Goal: Transaction & Acquisition: Purchase product/service

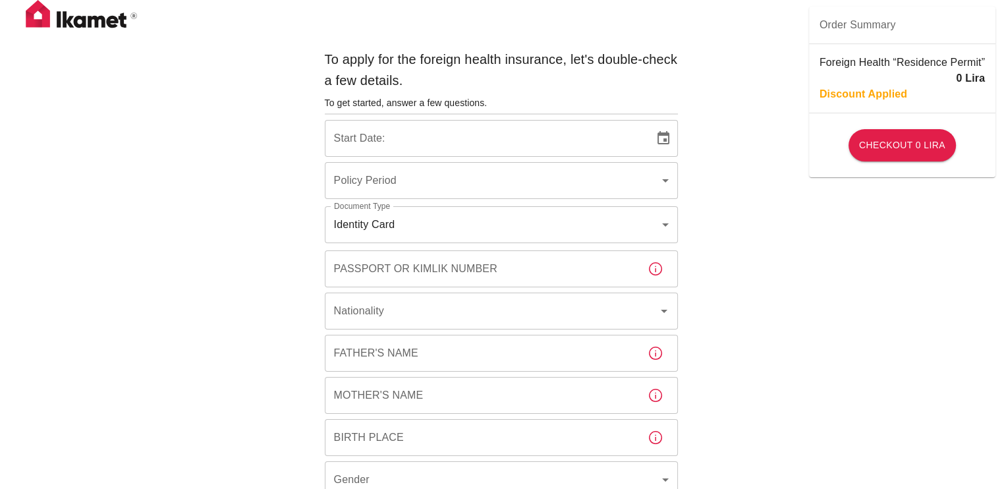
type input "b7343ef8-d55e-4554-96a8-76e30347e985"
type input "[DATE]"
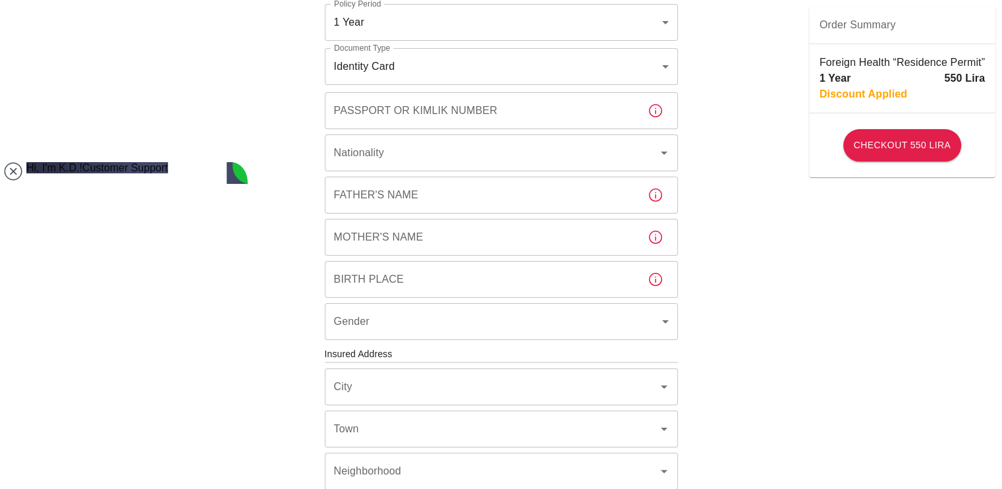
scroll to position [158, 0]
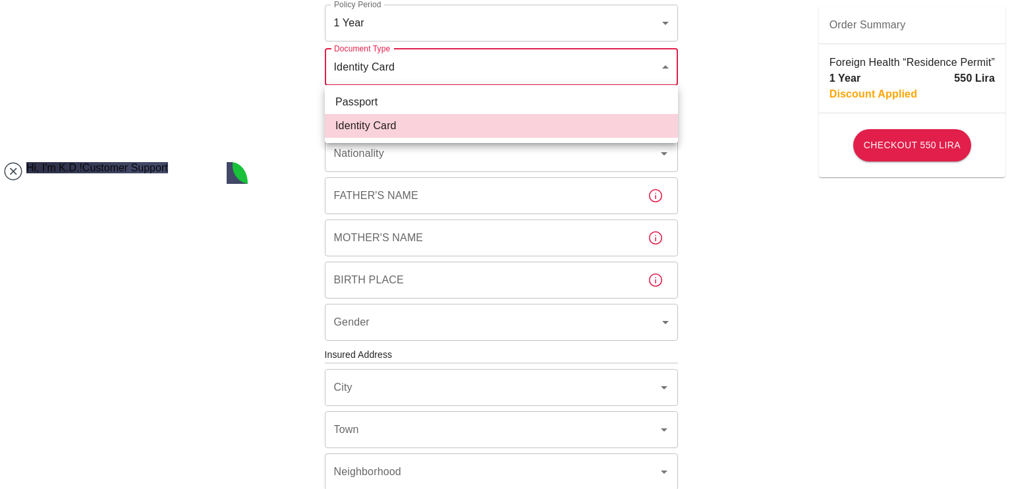
click at [541, 71] on body "To apply for the foreign health insurance, let's double-check a few details. To…" at bounding box center [506, 352] width 1012 height 1021
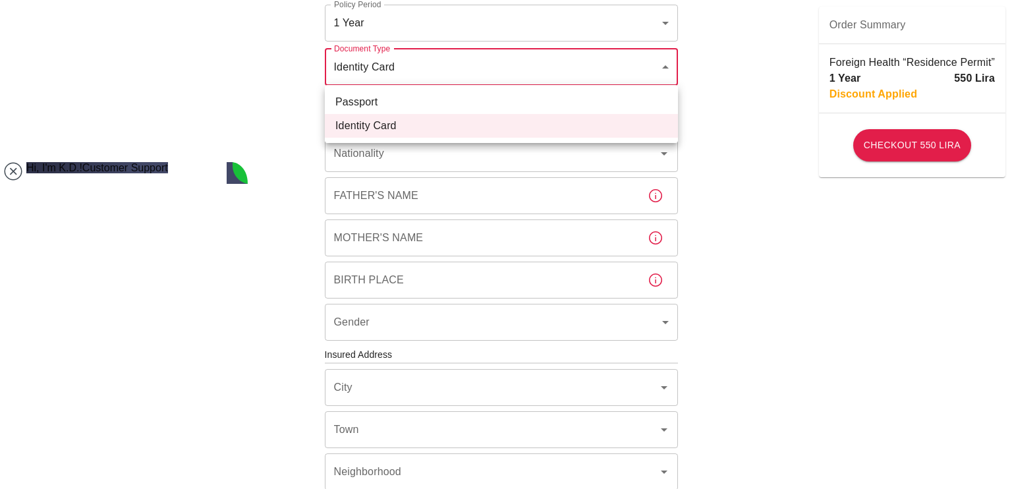
click at [541, 71] on div at bounding box center [506, 244] width 1012 height 489
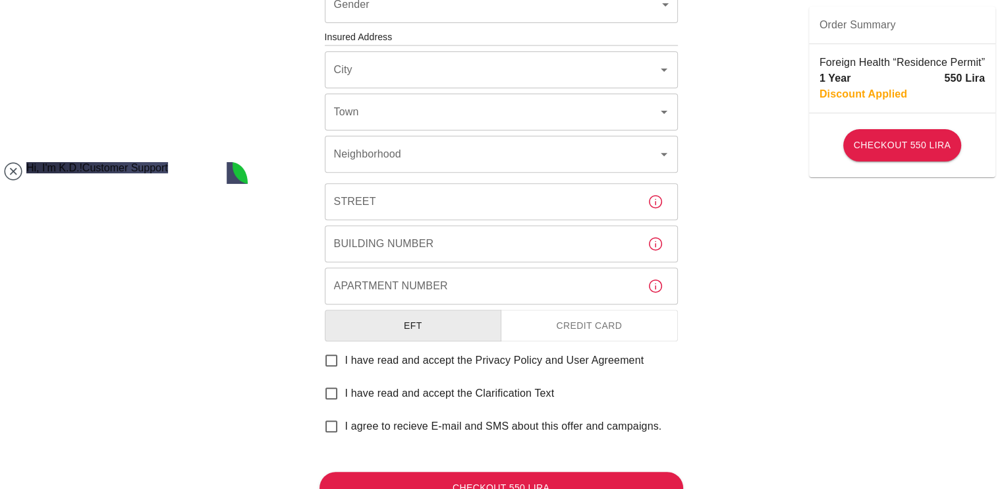
scroll to position [531, 0]
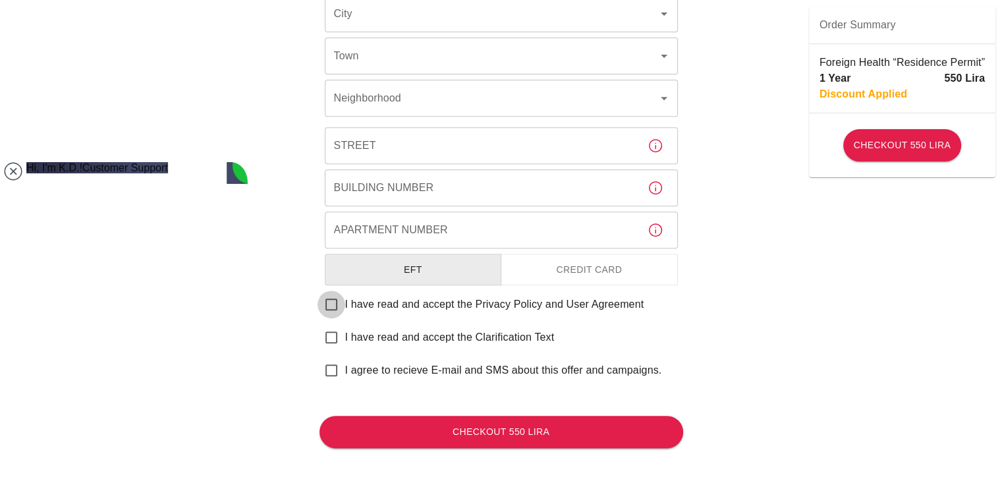
click at [344, 305] on input "I have read and accept the Privacy Policy and User Agreement" at bounding box center [332, 305] width 28 height 28
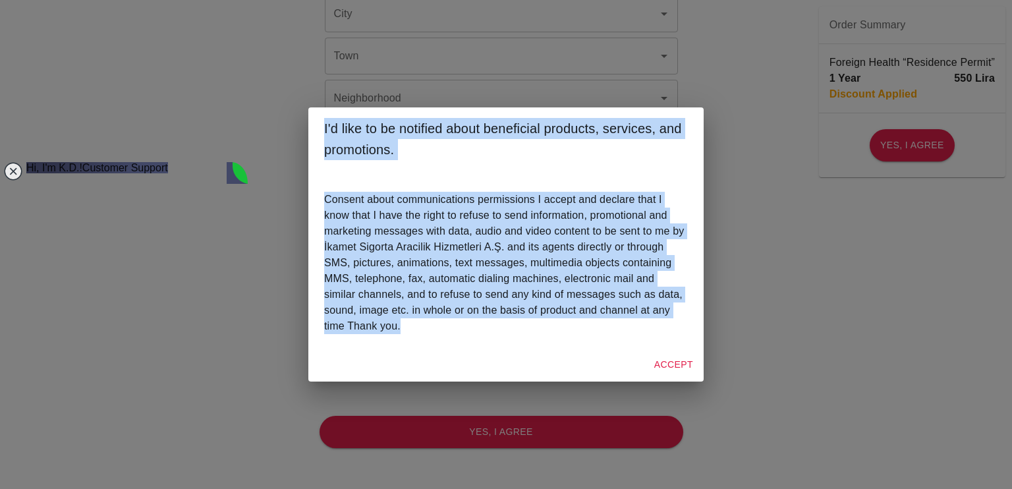
drag, startPoint x: 324, startPoint y: 128, endPoint x: 491, endPoint y: 326, distance: 259.1
click at [491, 326] on div "I'd like to be notified about beneficial products, services, and promotions. Co…" at bounding box center [505, 244] width 395 height 275
click at [791, 283] on div "I'd like to be notified about beneficial products, services, and promotions. Co…" at bounding box center [506, 244] width 1012 height 489
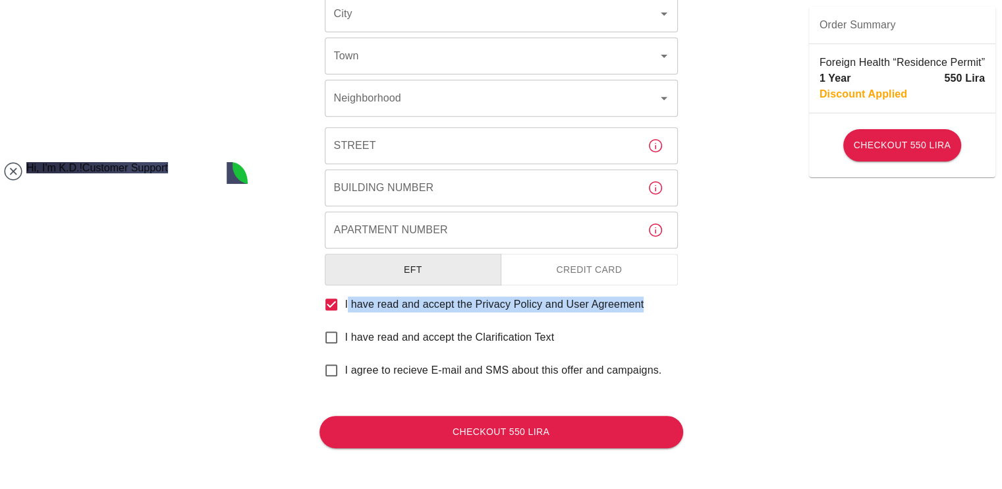
drag, startPoint x: 676, startPoint y: 299, endPoint x: 347, endPoint y: 301, distance: 328.9
copy span "I have read and accept the Privacy Policy and User Agreement"
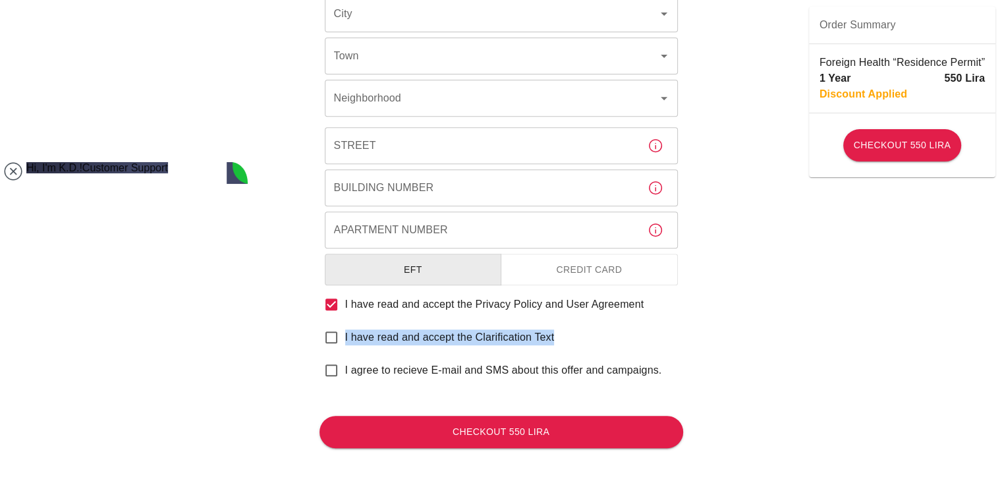
drag, startPoint x: 568, startPoint y: 330, endPoint x: 346, endPoint y: 335, distance: 222.2
copy span "I have read and accept the Clarification Text"
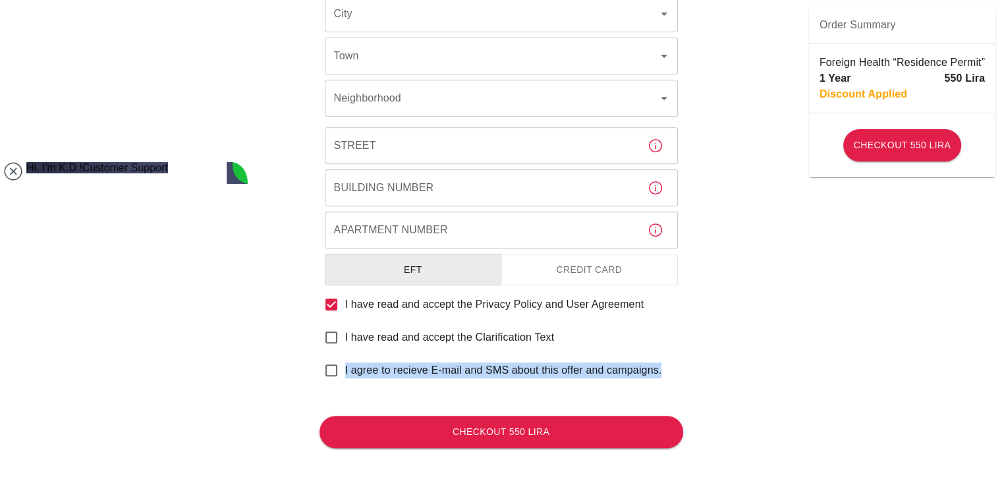
drag, startPoint x: 671, startPoint y: 357, endPoint x: 347, endPoint y: 376, distance: 324.8
copy span "I agree to recieve E-mail and SMS about this offer and campaigns."
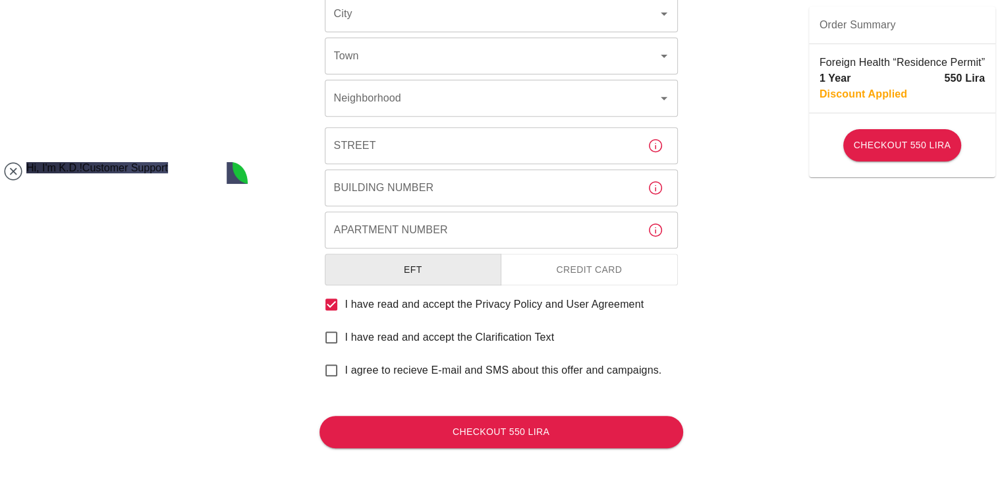
click at [387, 308] on span "I have read and accept the Privacy Policy and User Agreement" at bounding box center [494, 305] width 299 height 16
click at [345, 308] on input "I have read and accept the Privacy Policy and User Agreement" at bounding box center [332, 305] width 28 height 28
checkbox input "false"
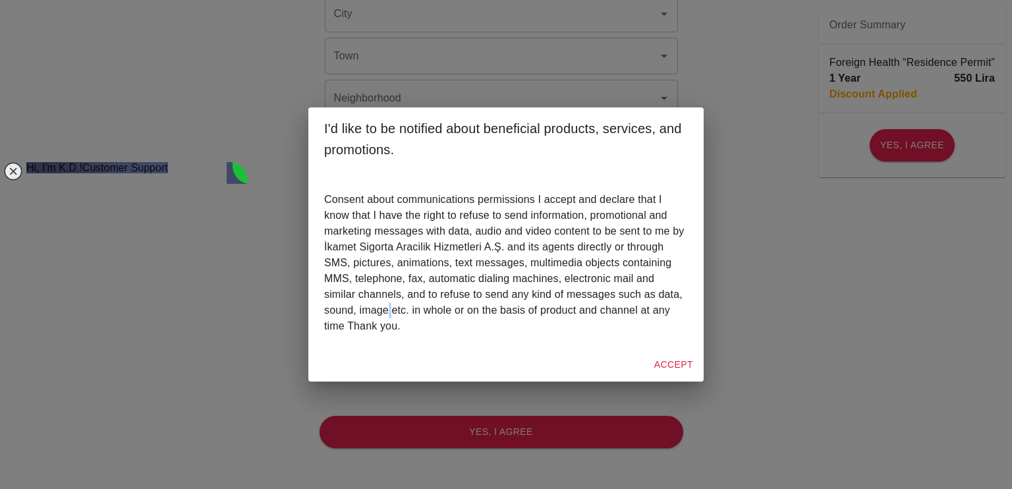
click at [387, 308] on p "Consent about communications permissions I accept and declare that I know that …" at bounding box center [506, 263] width 364 height 142
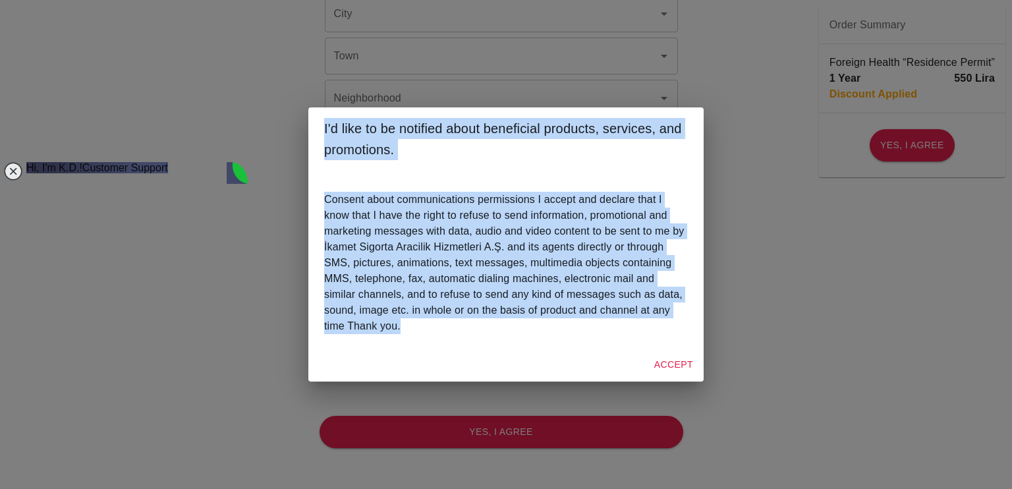
drag, startPoint x: 415, startPoint y: 333, endPoint x: 322, endPoint y: 120, distance: 232.9
click at [322, 120] on div "I'd like to be notified about beneficial products, services, and promotions. Co…" at bounding box center [505, 244] width 395 height 275
copy div "I'd like to be notified about beneficial products, services, and promotions. Co…"
click at [668, 360] on button "Accept" at bounding box center [673, 365] width 49 height 24
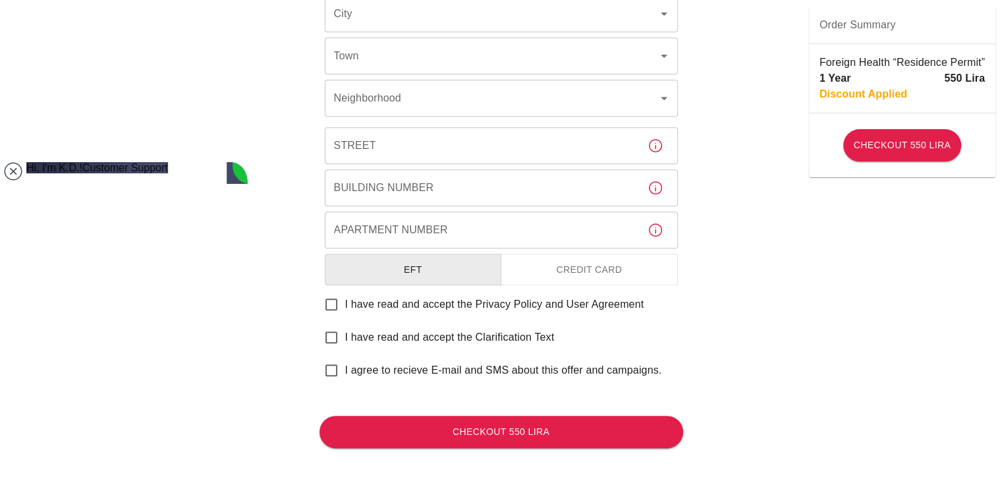
click at [395, 331] on span "I have read and accept the Clarification Text" at bounding box center [450, 338] width 210 height 16
click at [345, 331] on input "I have read and accept the Clarification Text" at bounding box center [332, 338] width 28 height 28
checkbox input "true"
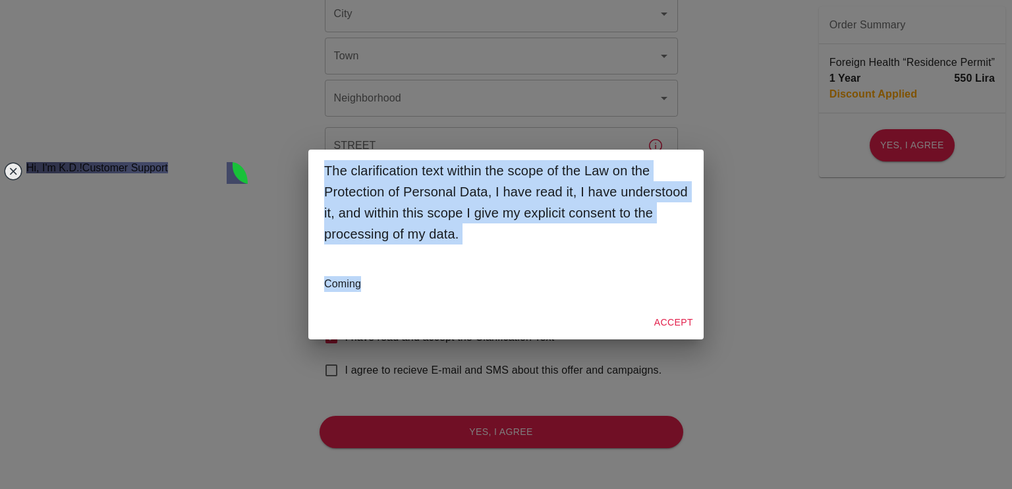
drag, startPoint x: 414, startPoint y: 289, endPoint x: 318, endPoint y: 165, distance: 157.0
click at [318, 165] on div "The clarification text within the scope of the Law on the Protection of Persona…" at bounding box center [505, 245] width 395 height 190
click at [503, 229] on h2 "The clarification text within the scope of the Law on the Protection of Persona…" at bounding box center [505, 202] width 395 height 105
drag, startPoint x: 503, startPoint y: 229, endPoint x: 319, endPoint y: 173, distance: 192.8
click at [319, 173] on h2 "The clarification text within the scope of the Law on the Protection of Persona…" at bounding box center [505, 202] width 395 height 105
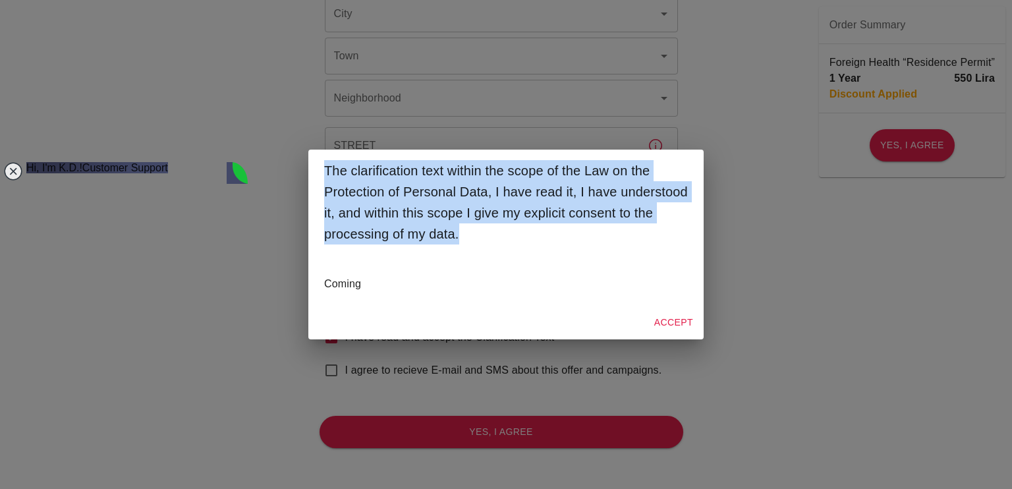
copy h2 "The clarification text within the scope of the Law on the Protection of Persona…"
click at [668, 320] on button "Accept" at bounding box center [673, 322] width 49 height 24
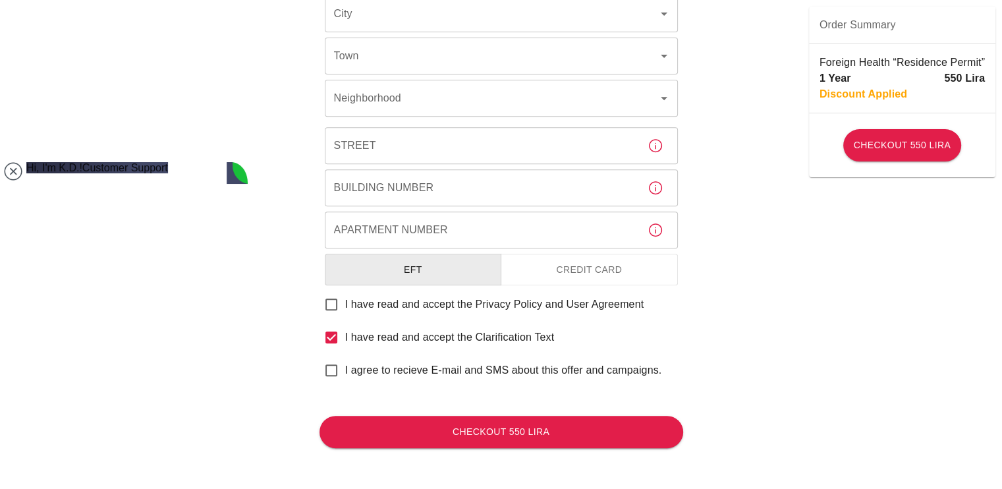
click at [377, 370] on span "I agree to recieve E-mail and SMS about this offer and campaigns." at bounding box center [503, 370] width 317 height 16
click at [345, 370] on input "I agree to recieve E-mail and SMS about this offer and campaigns." at bounding box center [332, 371] width 28 height 28
checkbox input "true"
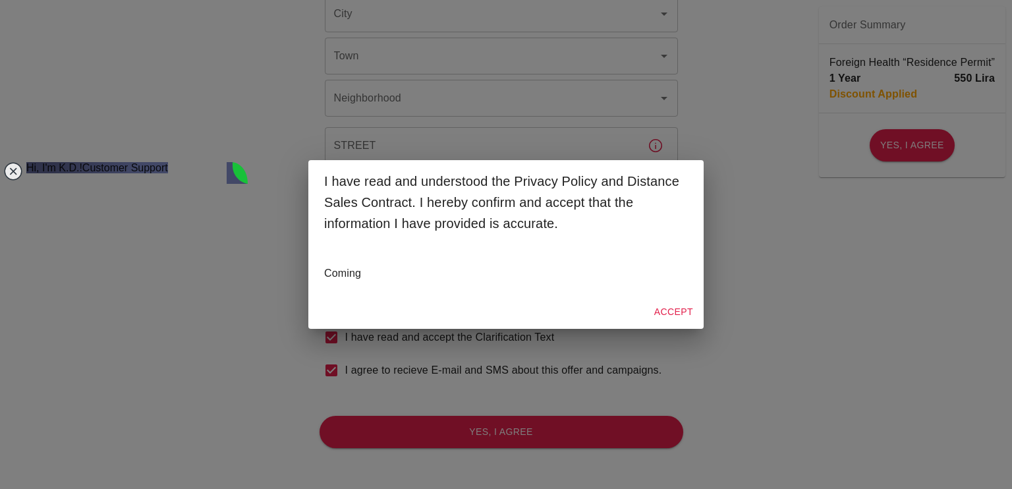
click at [413, 258] on div "Coming" at bounding box center [505, 269] width 395 height 50
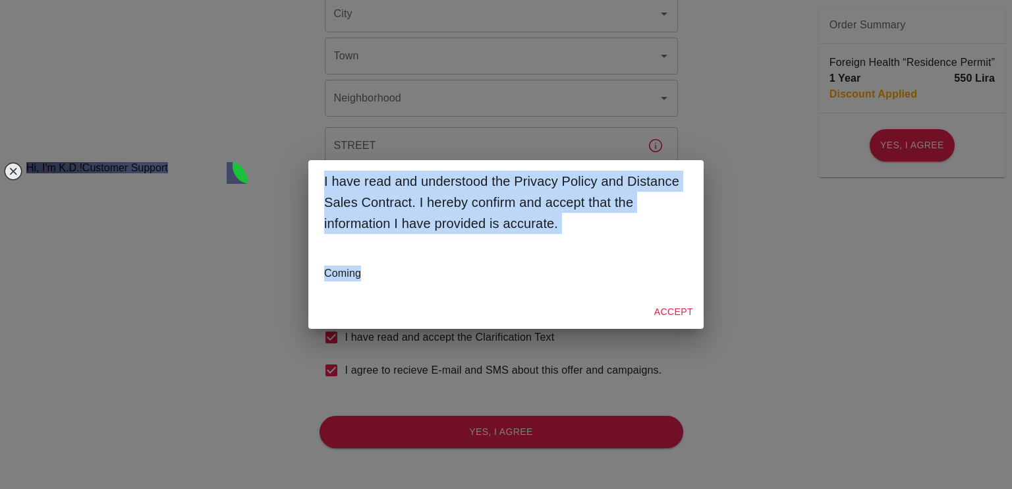
drag, startPoint x: 382, startPoint y: 271, endPoint x: 303, endPoint y: 170, distance: 128.1
click at [303, 170] on div "I have read and understood the Privacy Policy and Distance Sales Contract. I he…" at bounding box center [506, 244] width 1012 height 489
copy div "I have read and understood the Privacy Policy and Distance Sales Contract. I he…"
click at [674, 300] on button "Accept" at bounding box center [673, 312] width 49 height 24
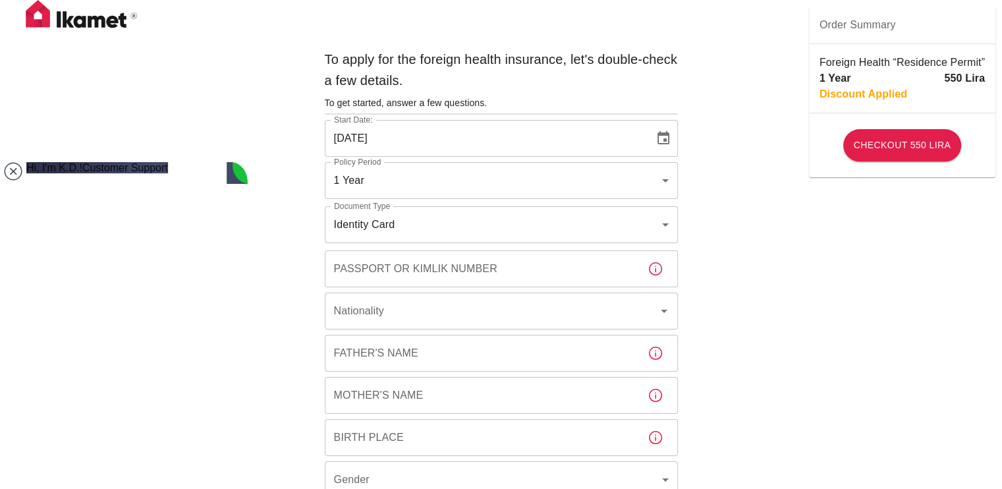
scroll to position [47, 0]
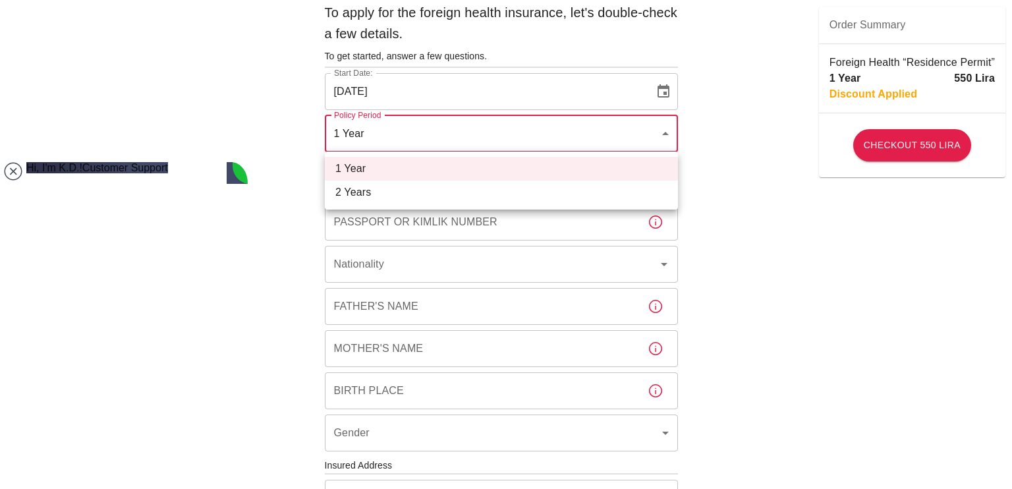
click at [550, 138] on body "To apply for the foreign health insurance, let's double-check a few details. To…" at bounding box center [506, 463] width 1012 height 1021
click at [550, 138] on div at bounding box center [506, 244] width 1012 height 489
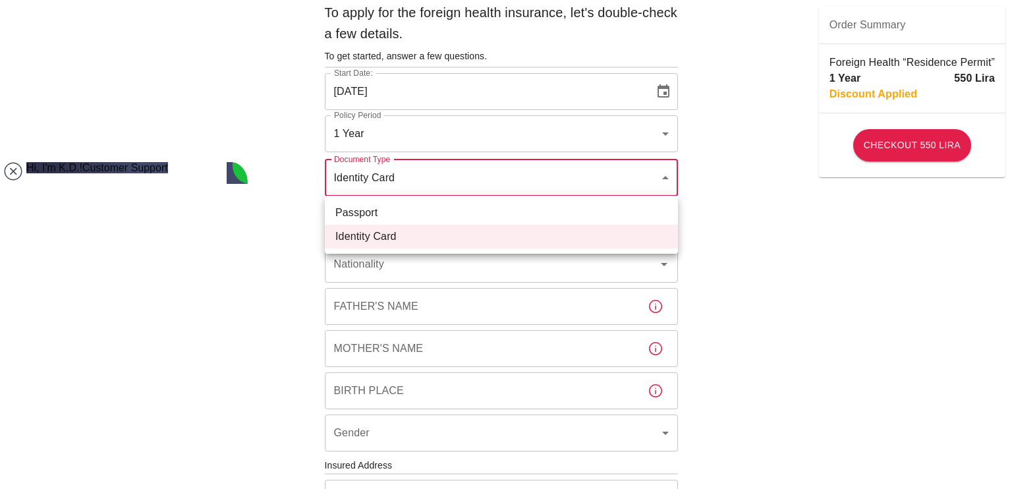
click at [558, 183] on body "To apply for the foreign health insurance, let's double-check a few details. To…" at bounding box center [506, 463] width 1012 height 1021
click at [558, 183] on div at bounding box center [506, 244] width 1012 height 489
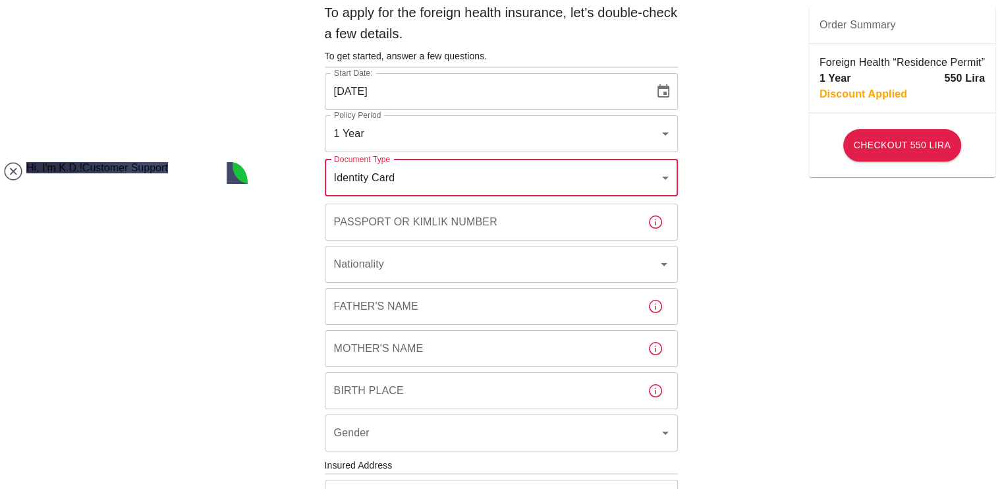
click at [666, 93] on icon "Choose date, selected date is Sep 13, 2025" at bounding box center [664, 90] width 12 height 13
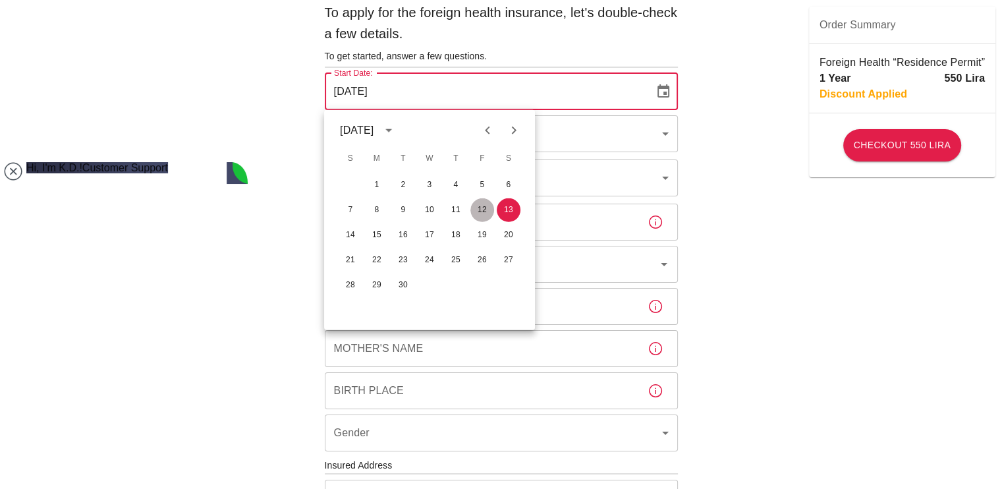
click at [483, 205] on button "12" at bounding box center [483, 210] width 24 height 24
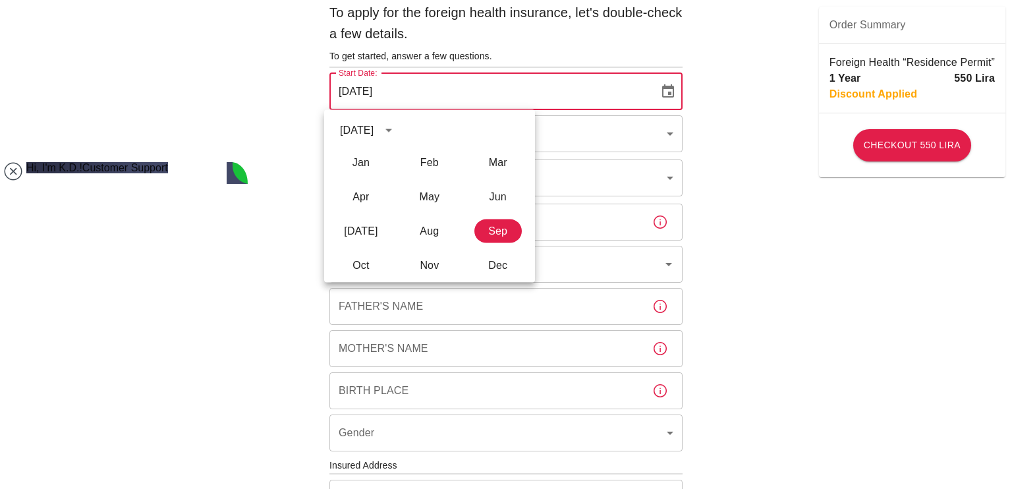
click at [604, 125] on body "To apply for the foreign health insurance, let's double-check a few details. To…" at bounding box center [506, 463] width 1012 height 1021
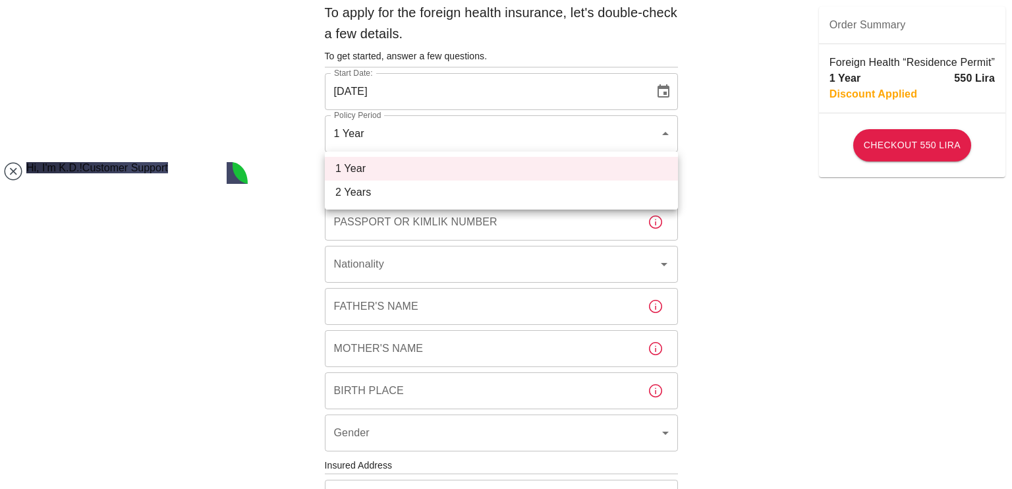
click at [667, 92] on div at bounding box center [506, 244] width 1012 height 489
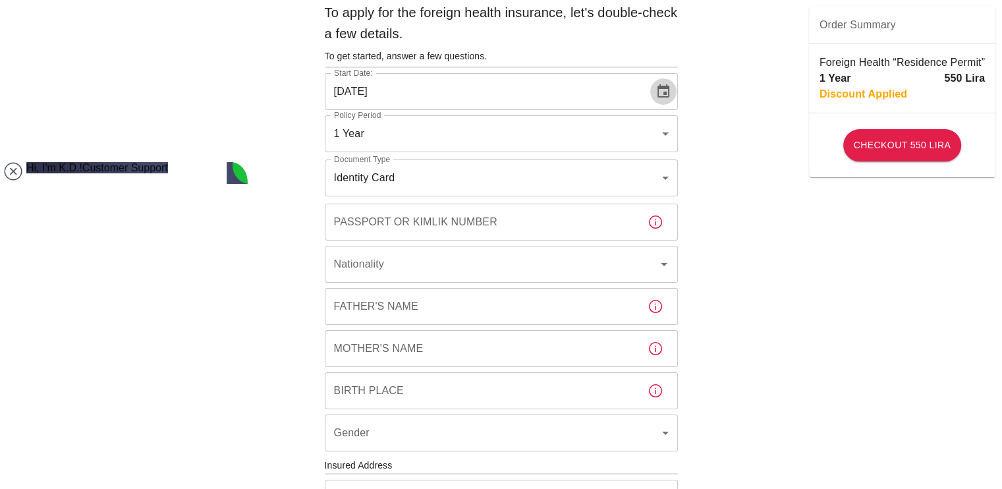
click at [667, 92] on icon "Choose date, selected date is Sep 12, 2025" at bounding box center [664, 92] width 16 height 16
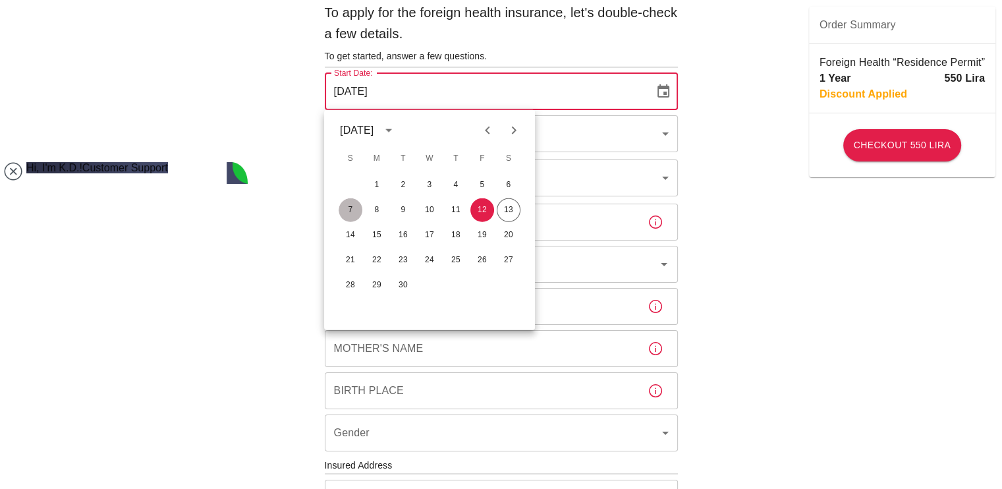
click at [355, 206] on button "7" at bounding box center [351, 210] width 24 height 24
type input "[DATE]"
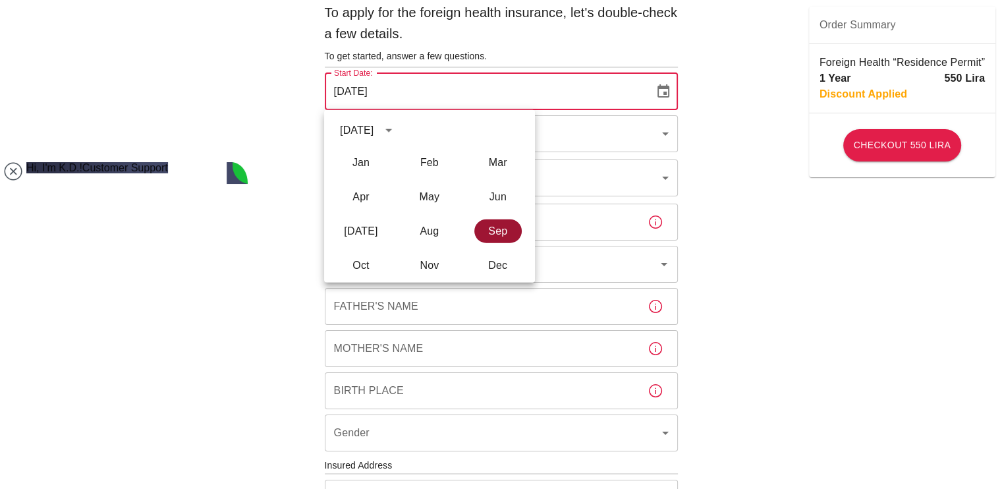
click at [492, 232] on button "Sep" at bounding box center [497, 231] width 47 height 24
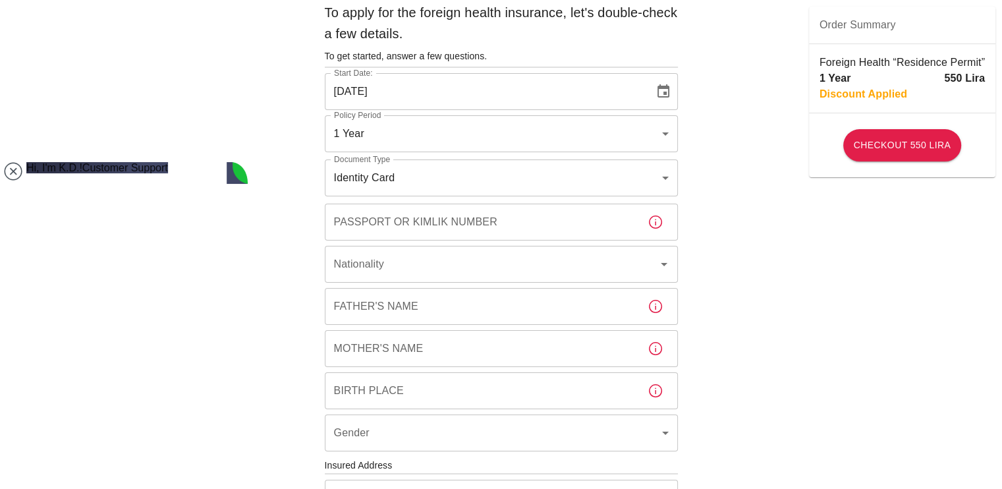
click at [769, 225] on div "To apply for the foreign health insurance, let's double-check a few details. To…" at bounding box center [501, 463] width 1002 height 1021
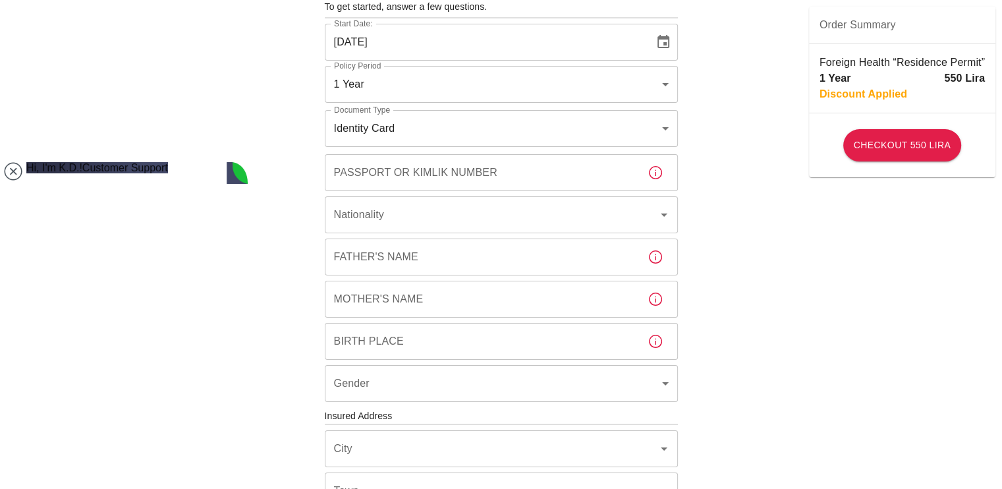
scroll to position [0, 0]
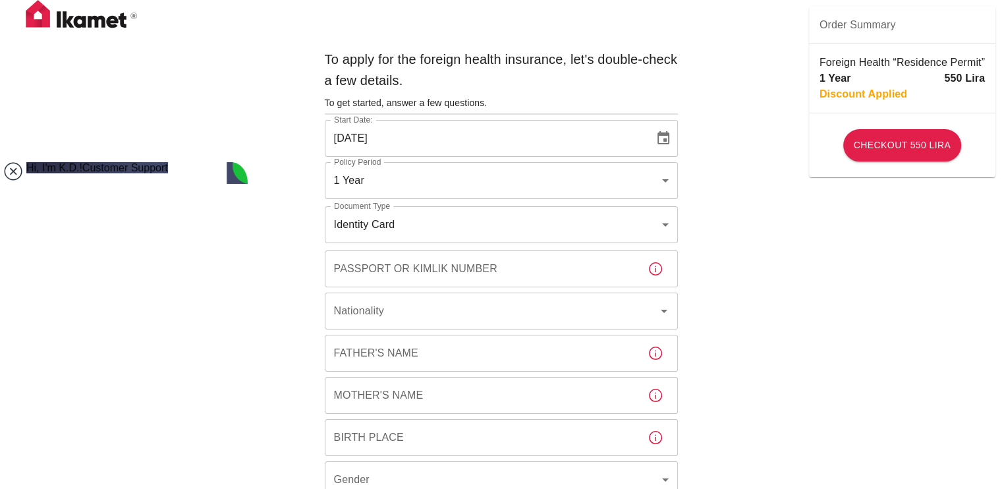
click at [8, 169] on jdiv at bounding box center [13, 171] width 18 height 18
